Goal: Transaction & Acquisition: Book appointment/travel/reservation

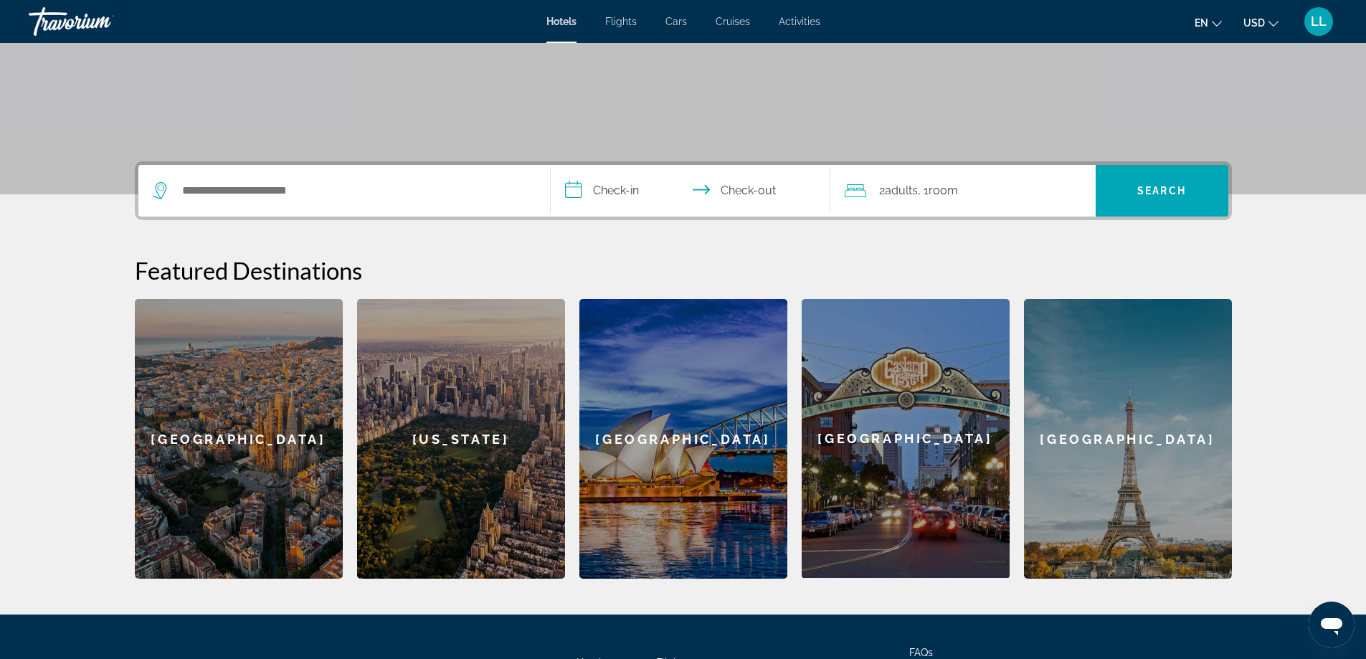
scroll to position [80, 0]
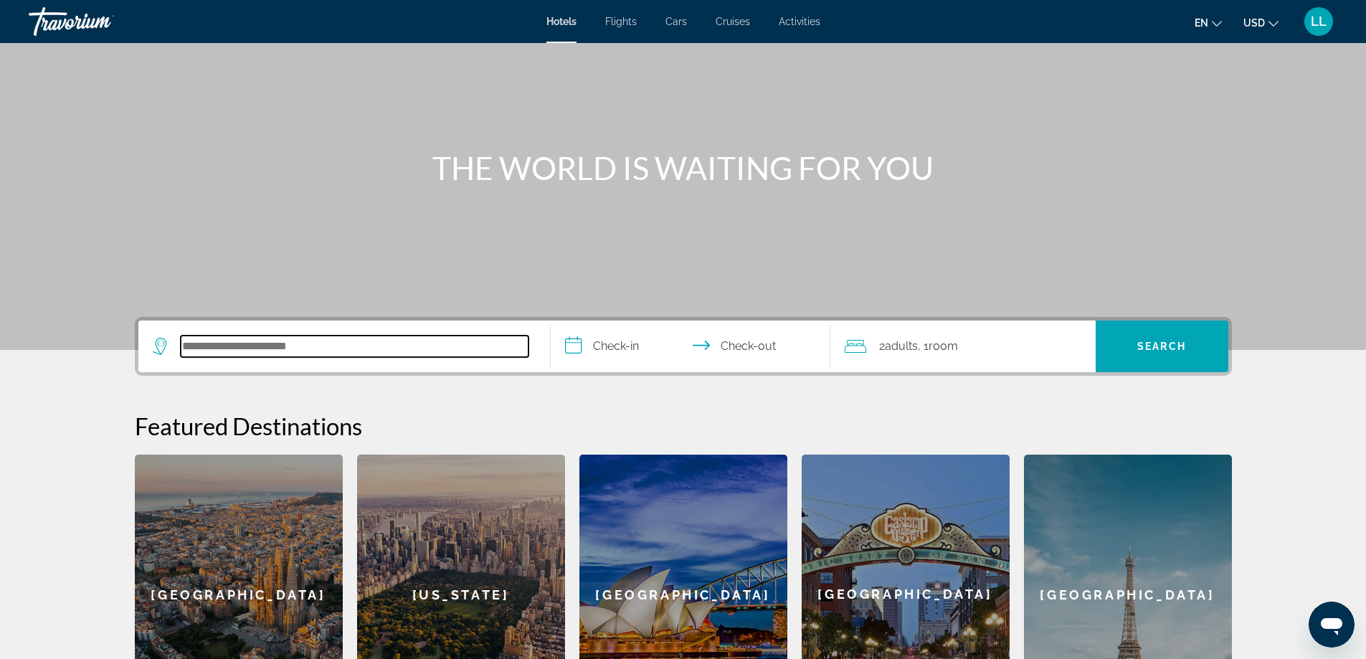
click at [235, 344] on input "Search hotel destination" at bounding box center [355, 347] width 348 height 22
